Goal: Find specific page/section: Go to known website

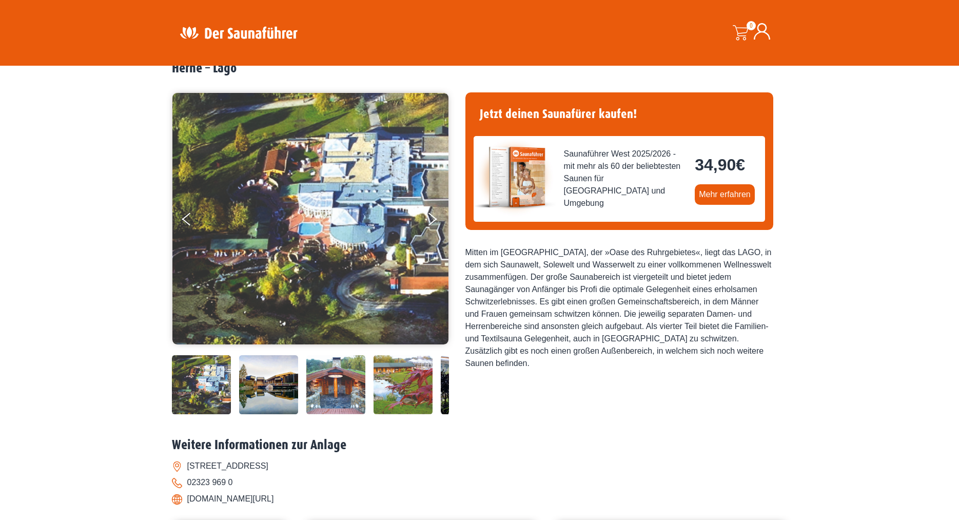
scroll to position [105, 0]
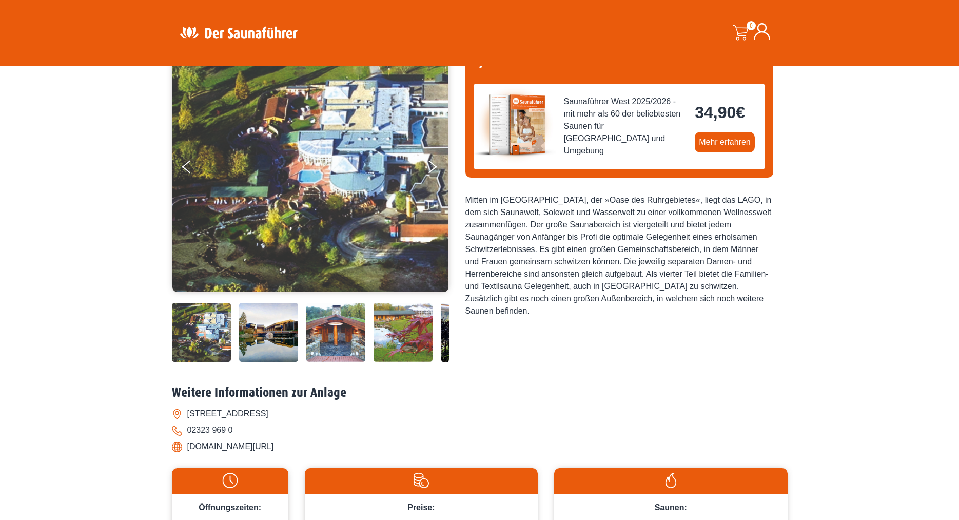
click at [248, 335] on img at bounding box center [268, 332] width 59 height 59
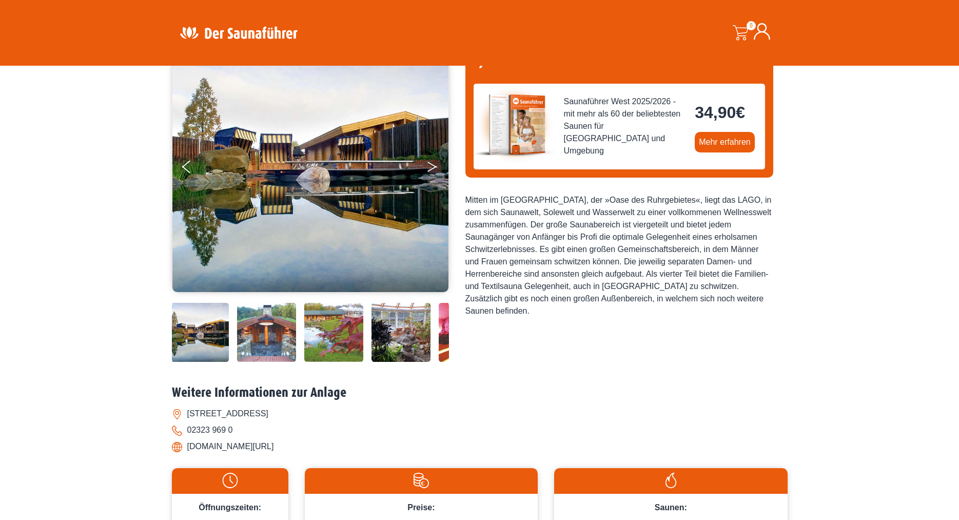
click at [430, 169] on icon "Next" at bounding box center [431, 169] width 9 height 6
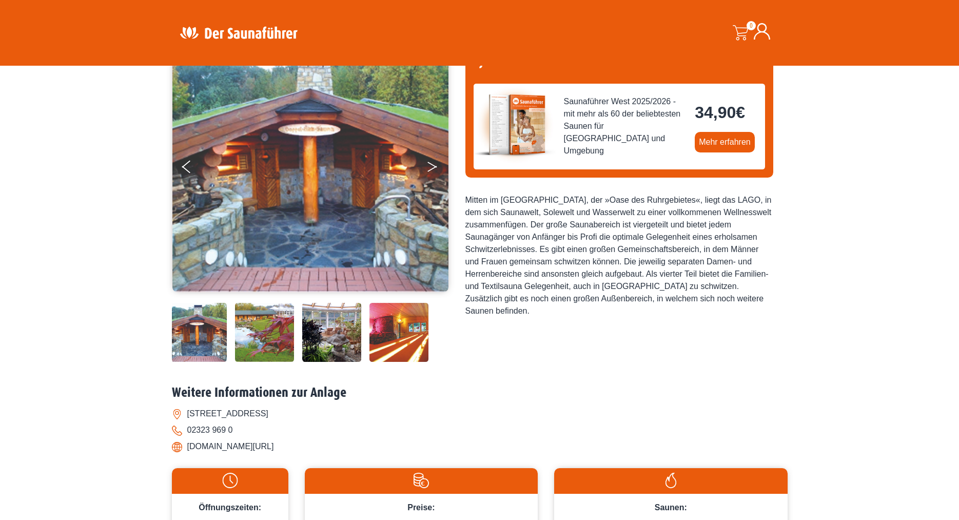
click at [431, 169] on icon "Next" at bounding box center [431, 169] width 9 height 6
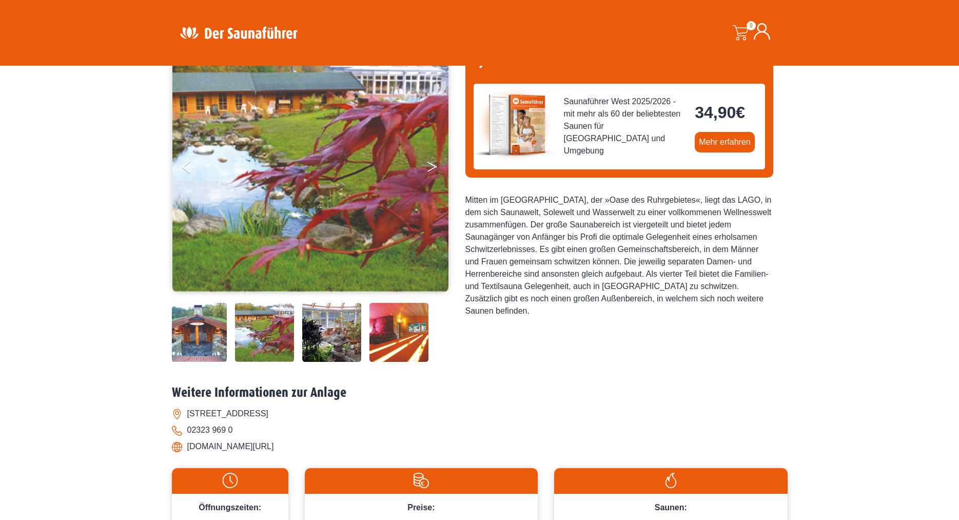
click at [431, 169] on icon "Next" at bounding box center [431, 169] width 9 height 6
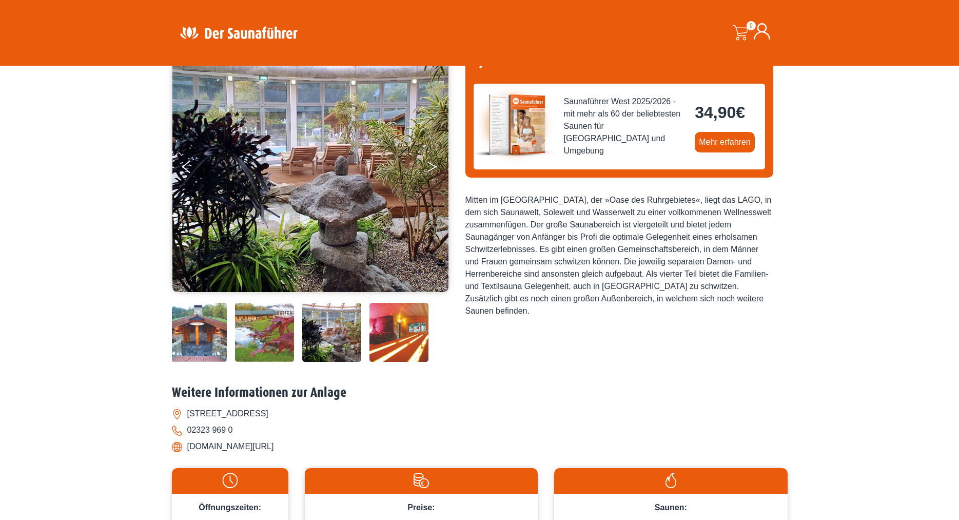
click at [431, 169] on icon "Next" at bounding box center [431, 169] width 9 height 6
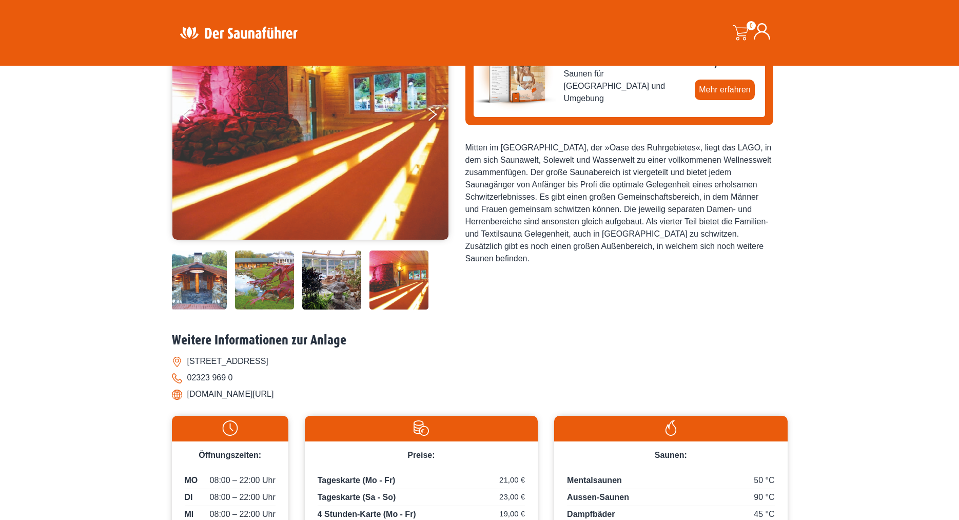
scroll to position [209, 0]
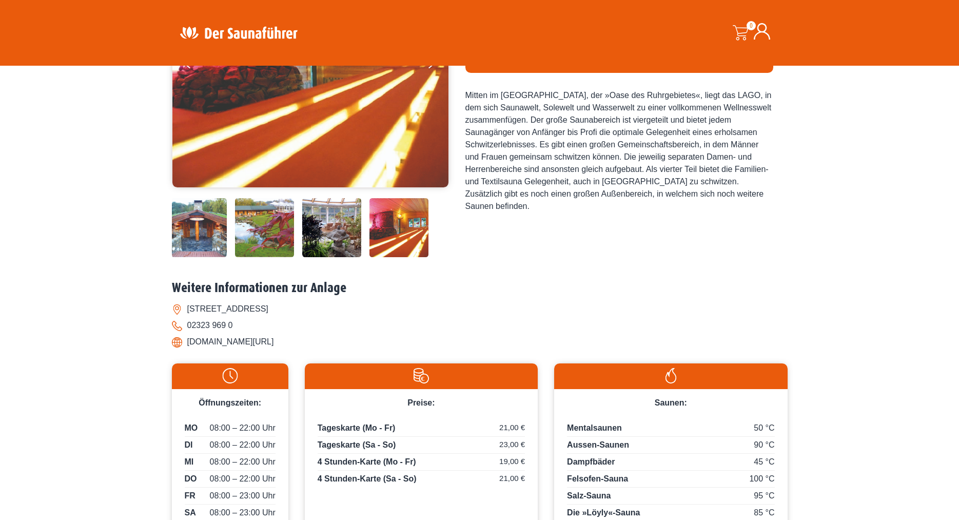
click at [322, 230] on img at bounding box center [331, 227] width 59 height 59
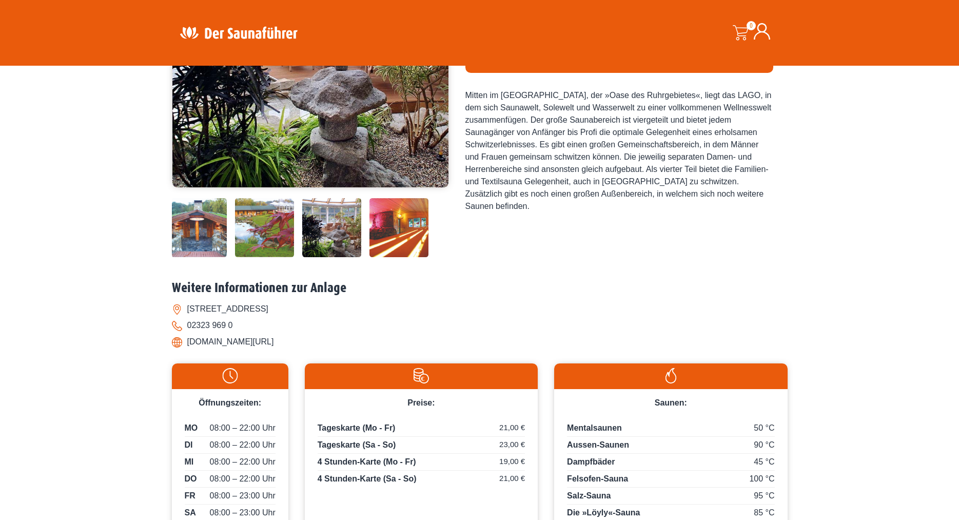
click at [267, 232] on img at bounding box center [264, 227] width 59 height 59
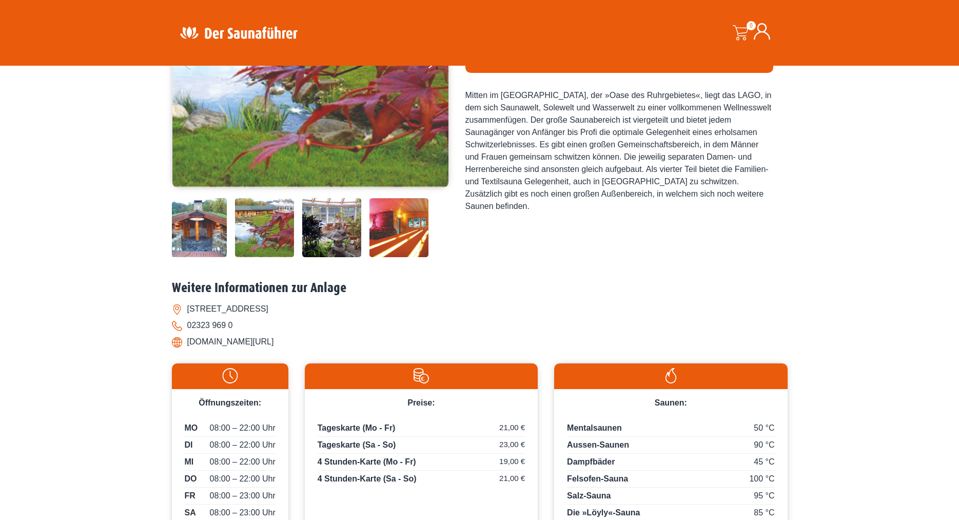
click at [210, 234] on img at bounding box center [197, 227] width 59 height 59
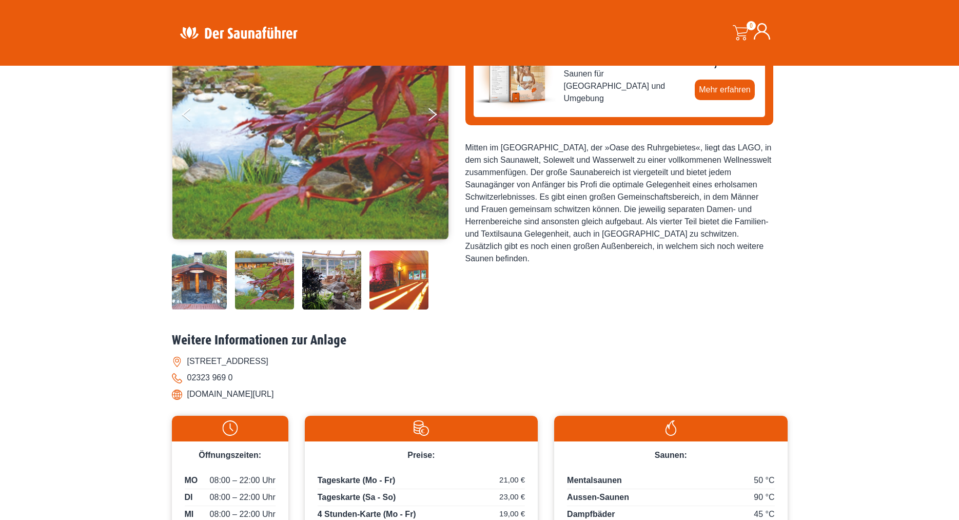
click at [200, 396] on li "[DOMAIN_NAME][URL]" at bounding box center [480, 394] width 616 height 16
click at [180, 394] on li "[DOMAIN_NAME][URL]" at bounding box center [480, 394] width 616 height 16
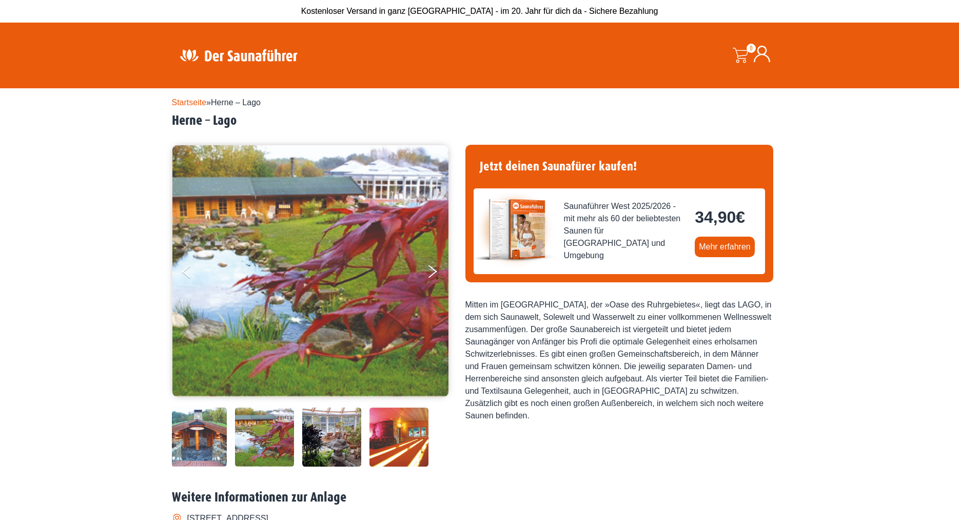
scroll to position [209, 0]
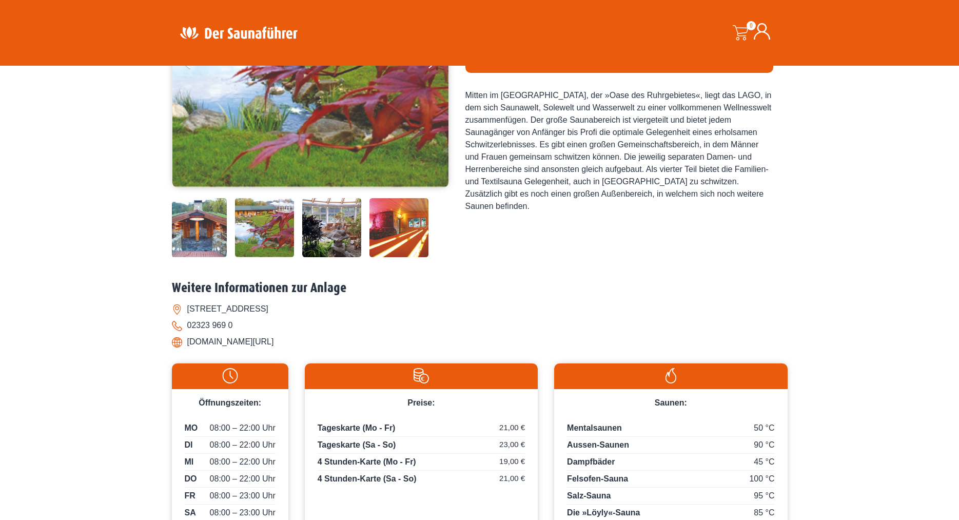
click at [214, 349] on li "[DOMAIN_NAME][URL]" at bounding box center [480, 341] width 616 height 16
click at [212, 342] on li "[DOMAIN_NAME][URL]" at bounding box center [480, 341] width 616 height 16
click at [176, 347] on li "[DOMAIN_NAME][URL]" at bounding box center [480, 341] width 616 height 16
click at [229, 339] on li "[DOMAIN_NAME][URL]" at bounding box center [480, 341] width 616 height 16
drag, startPoint x: 236, startPoint y: 341, endPoint x: 185, endPoint y: 344, distance: 50.9
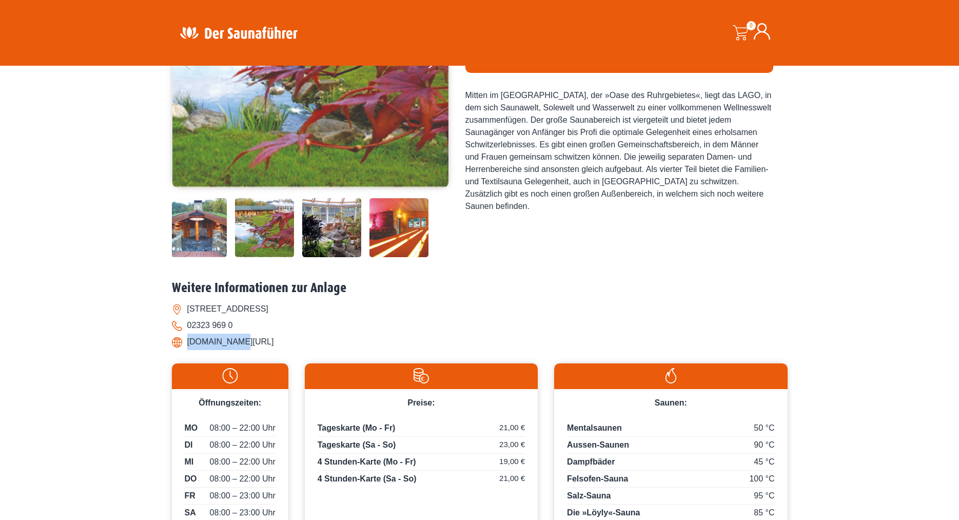
click at [185, 344] on li "[DOMAIN_NAME][URL]" at bounding box center [480, 341] width 616 height 16
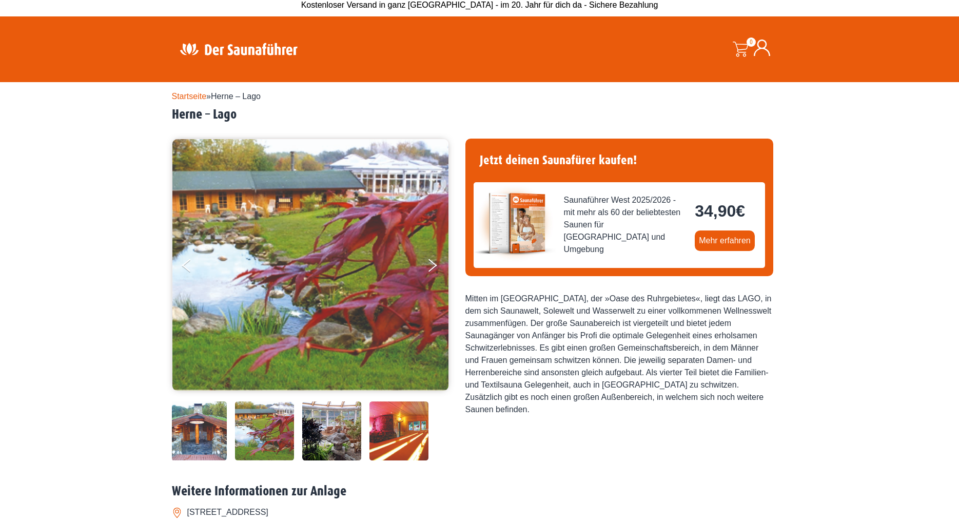
scroll to position [0, 0]
